Goal: Check status: Check status

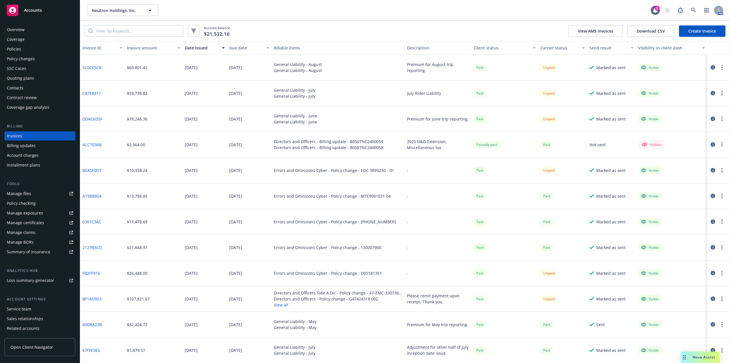
click at [614, 1] on div "Neutron Holdings, Inc. Neutron Holdings, Inc. 6 AM" at bounding box center [405, 10] width 650 height 21
